Goal: Task Accomplishment & Management: Manage account settings

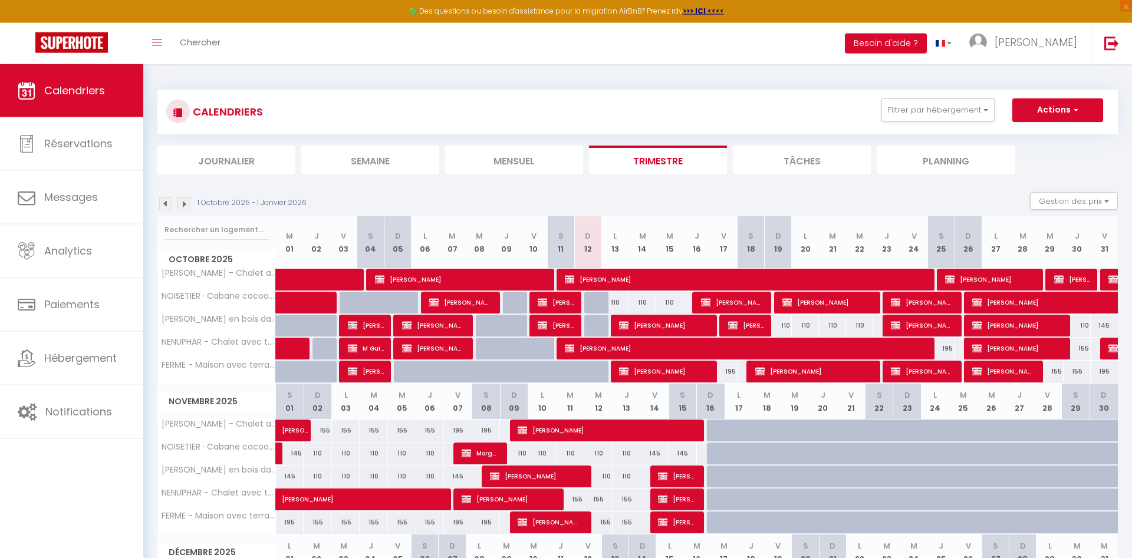
click at [824, 375] on span "[PERSON_NAME]" at bounding box center [813, 371] width 117 height 22
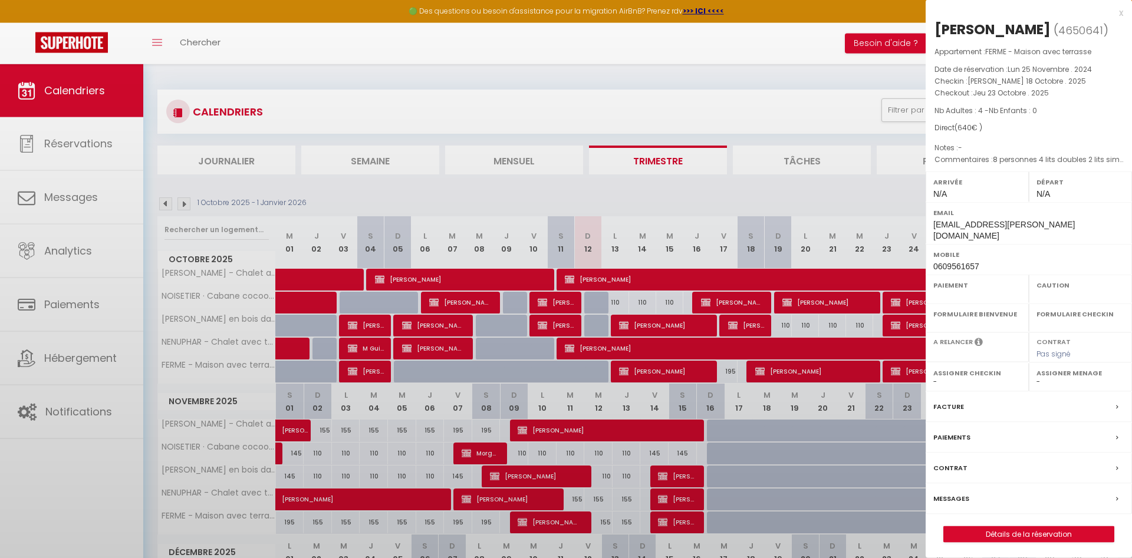
select select "OK"
select select "KO"
select select "0"
select select "1"
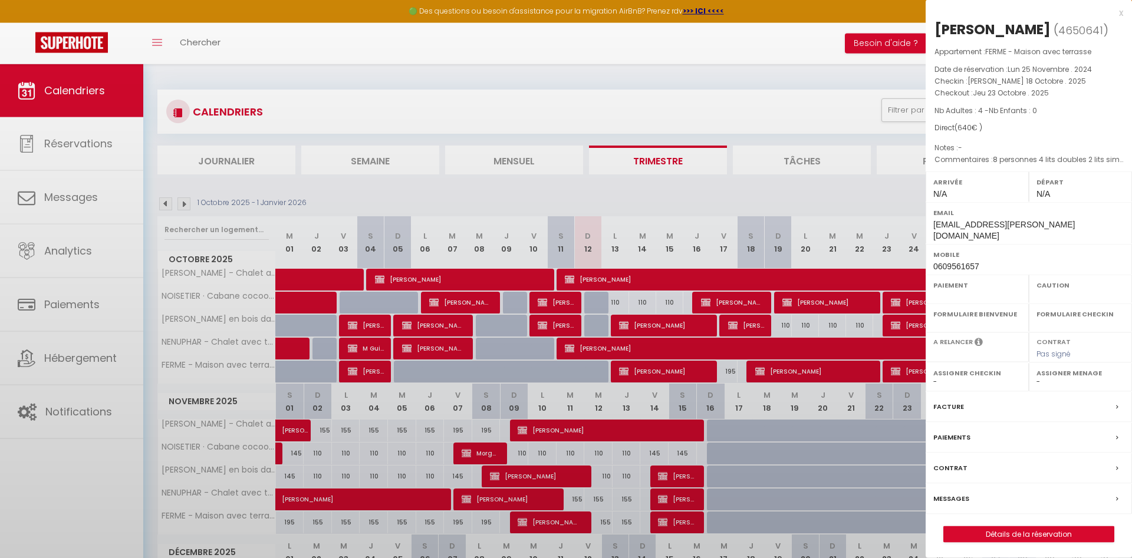
select select
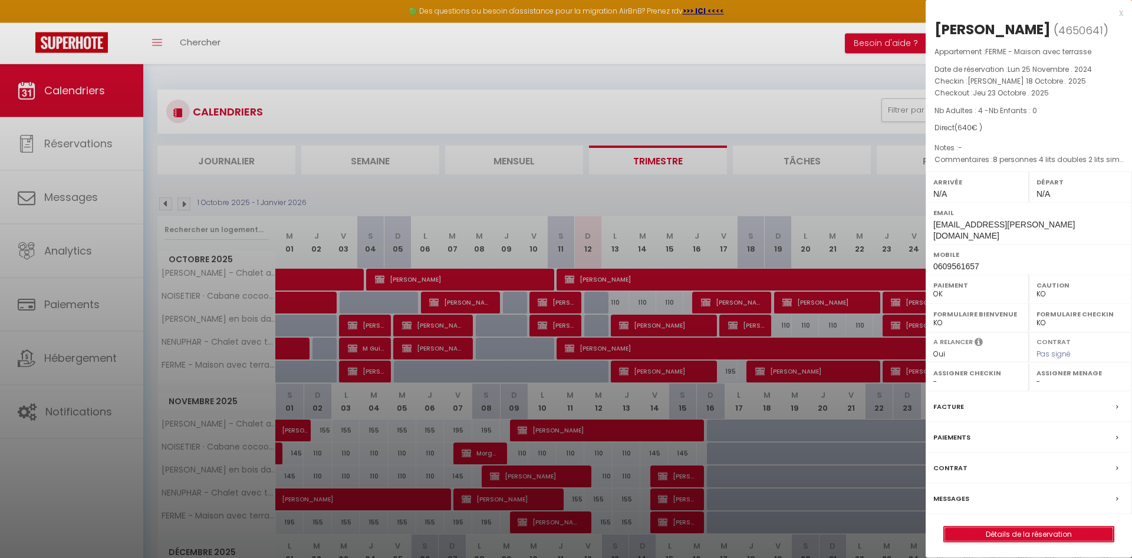
click at [1023, 527] on link "Détails de la réservation" at bounding box center [1029, 534] width 170 height 15
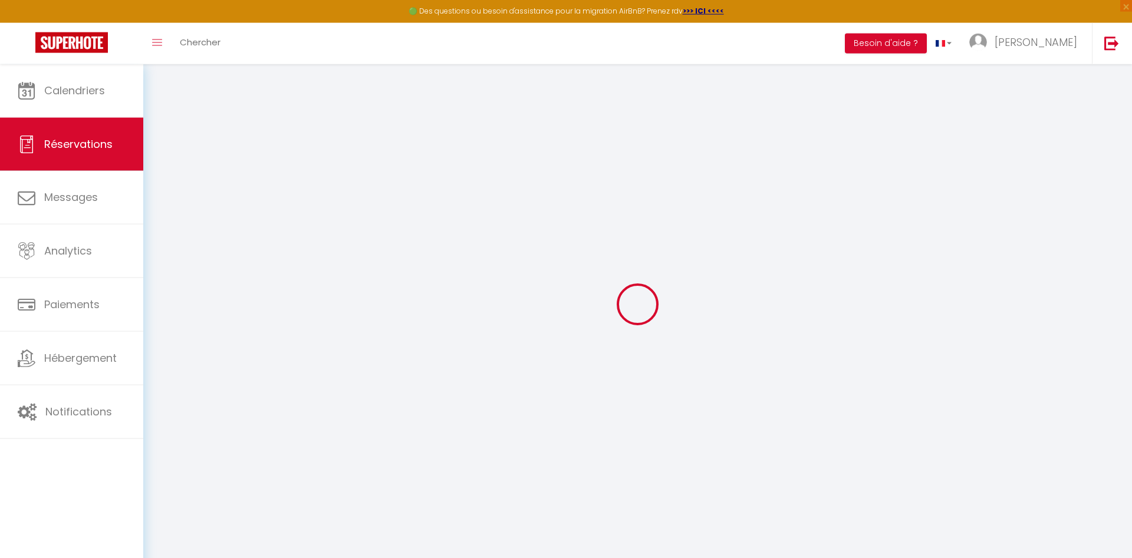
type input "Virgile"
type input "[PERSON_NAME]"
type input "[EMAIL_ADDRESS][PERSON_NAME][DOMAIN_NAME]"
type input "0609561657"
select select "FR"
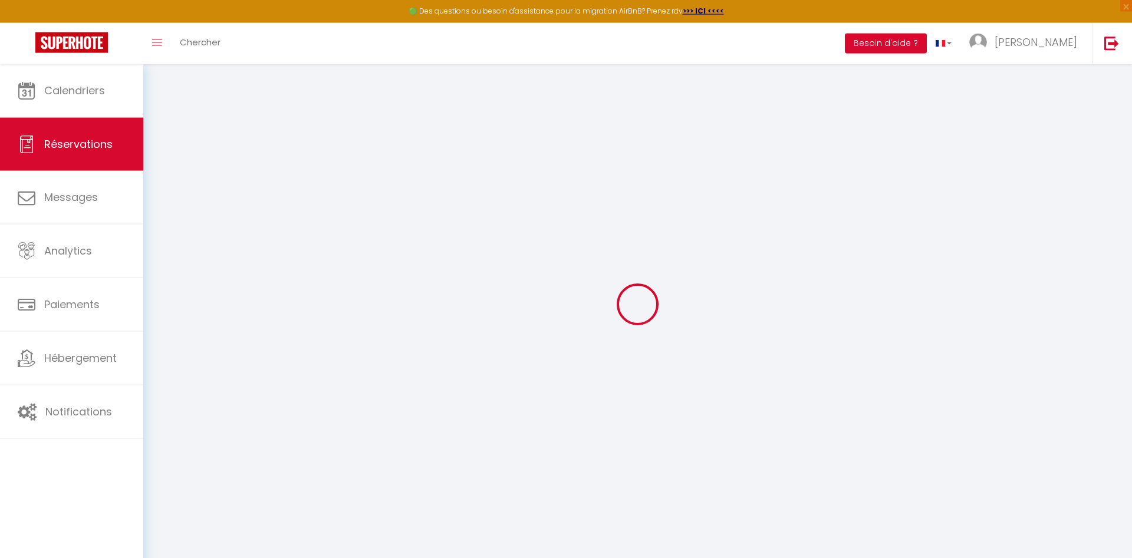
select select "54862"
select select "1"
type input "Sam 18 Octobre 2025"
select select
type input "Jeu 23 Octobre 2025"
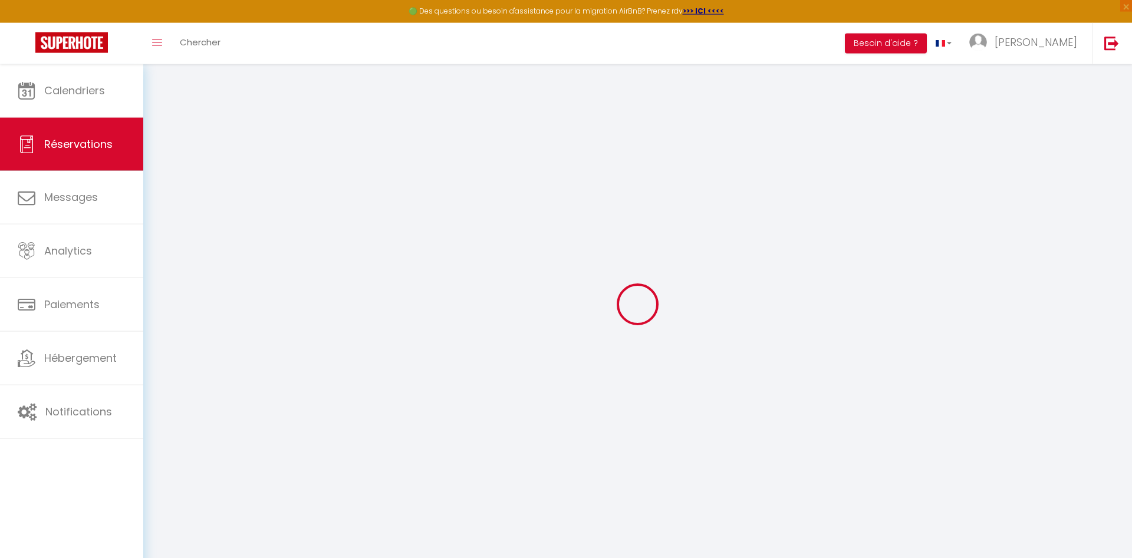
select select
type input "4"
select select "12"
select select
type input "640"
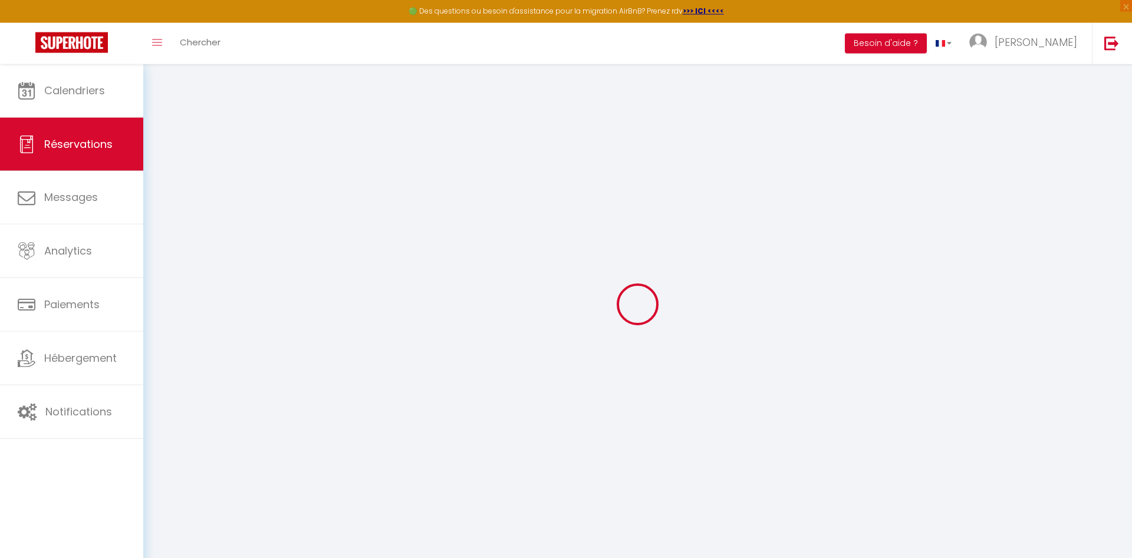
checkbox input "false"
type input "0"
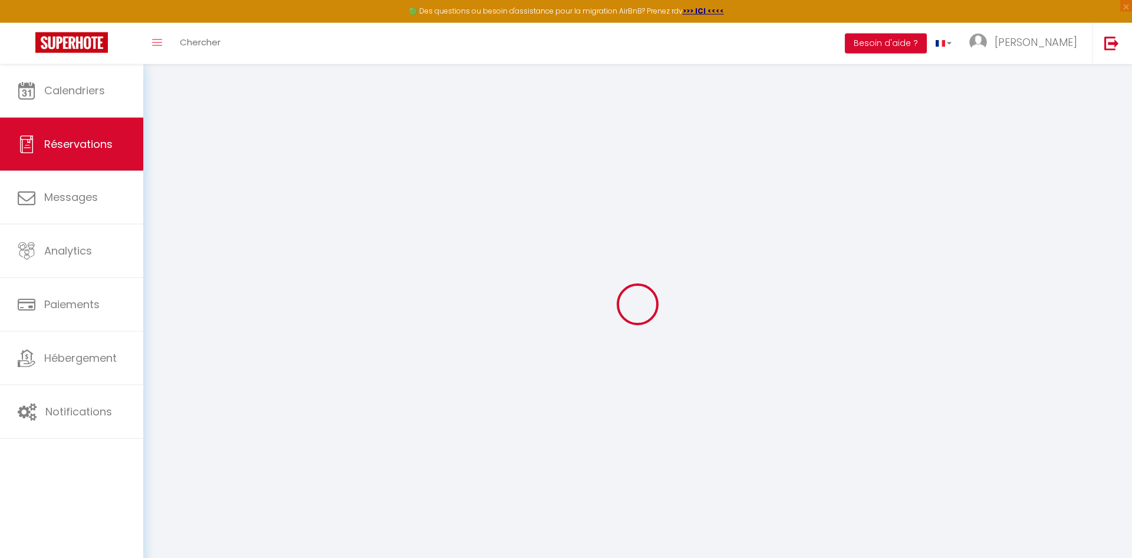
select select
select select "14"
checkbox input "false"
select select
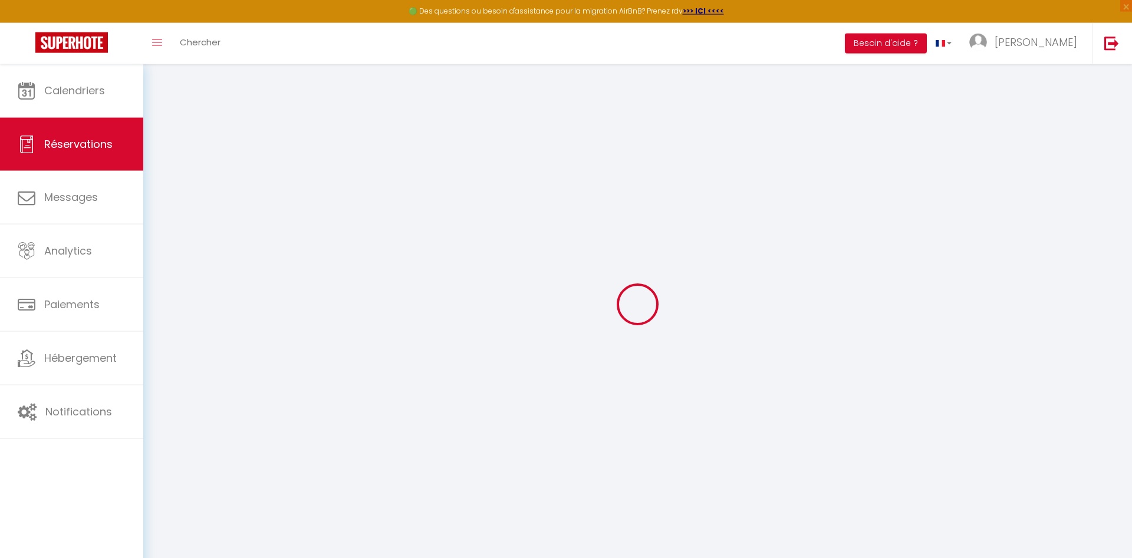
select select
checkbox input "false"
select select
checkbox input "false"
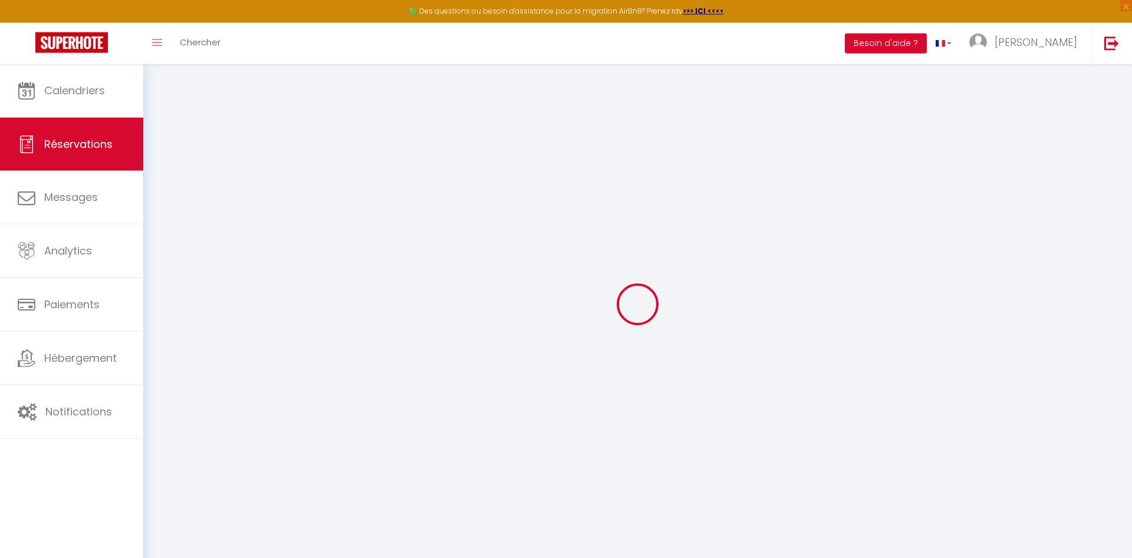
select select
checkbox input "false"
type textarea "8 personnes 4 lits doubles 2 lits simples virement 430"
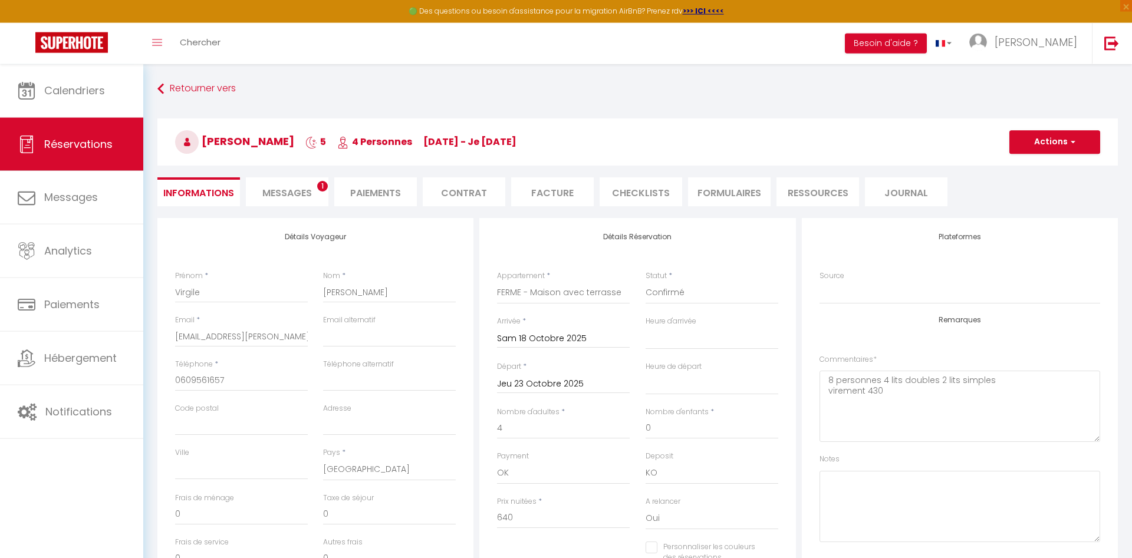
select select
checkbox input "false"
select select
